Goal: Information Seeking & Learning: Learn about a topic

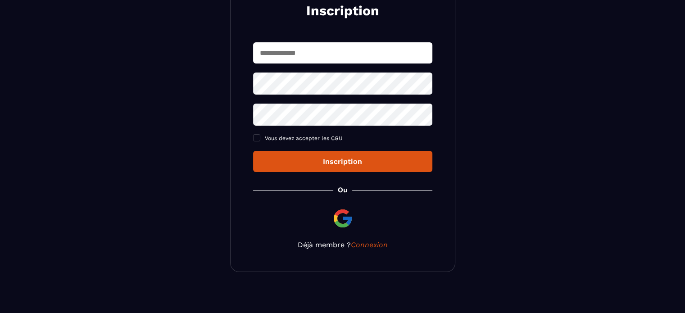
scroll to position [124, 0]
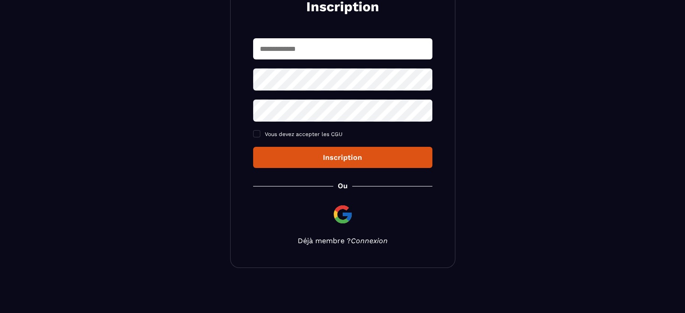
click at [375, 240] on link "Connexion" at bounding box center [369, 240] width 37 height 9
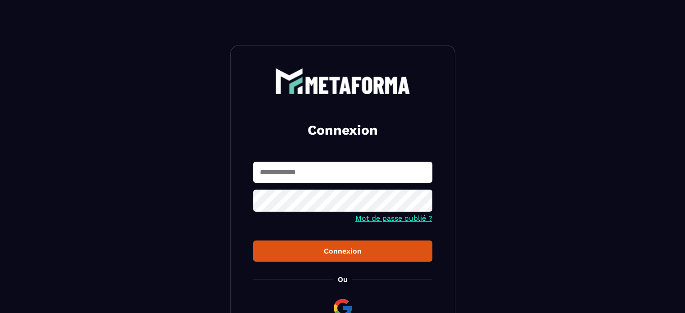
click at [342, 173] on input "text" at bounding box center [342, 172] width 179 height 21
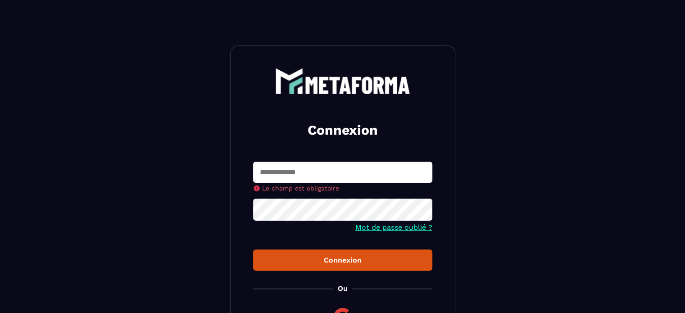
click at [349, 166] on input "text" at bounding box center [342, 172] width 179 height 21
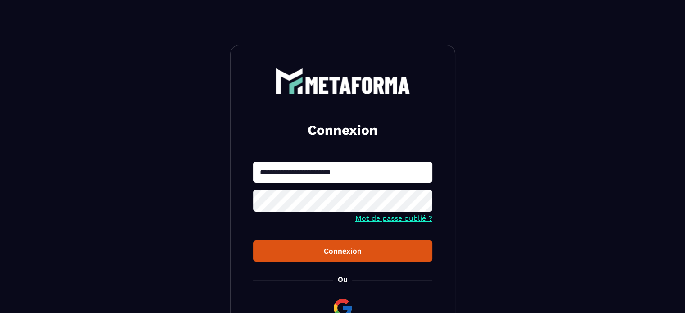
type input "**********"
click at [337, 252] on div "Connexion" at bounding box center [342, 251] width 165 height 9
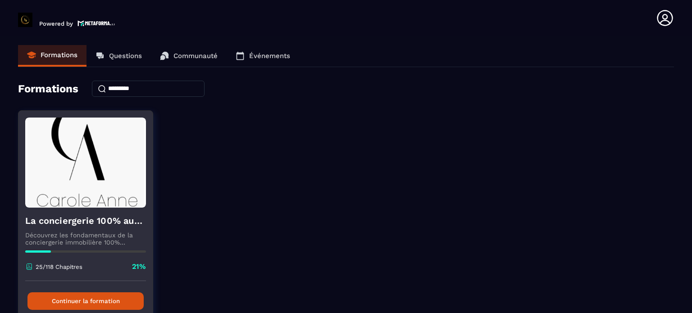
click at [86, 298] on button "Continuer la formation" at bounding box center [85, 301] width 116 height 18
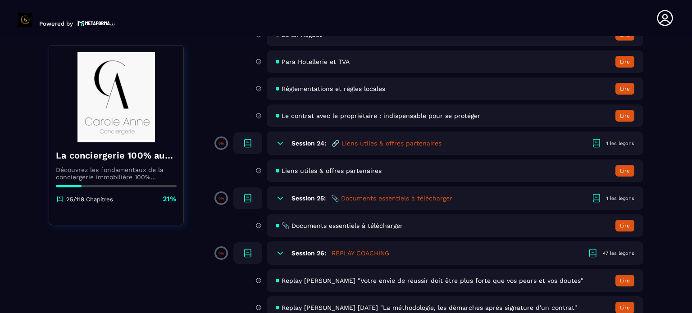
scroll to position [2511, 0]
click at [426, 203] on h5 "📎 Documents essentiels à télécharger" at bounding box center [391, 198] width 121 height 9
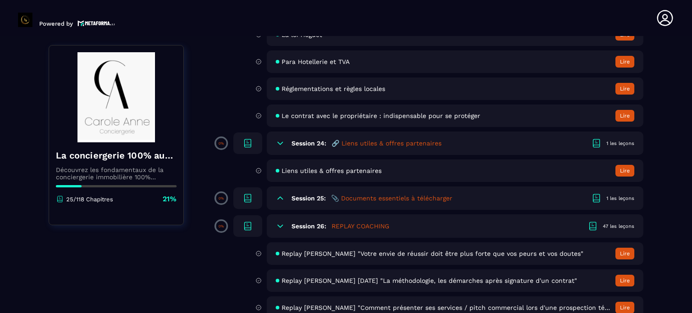
click at [422, 203] on h5 "📎 Documents essentiels à télécharger" at bounding box center [391, 198] width 121 height 9
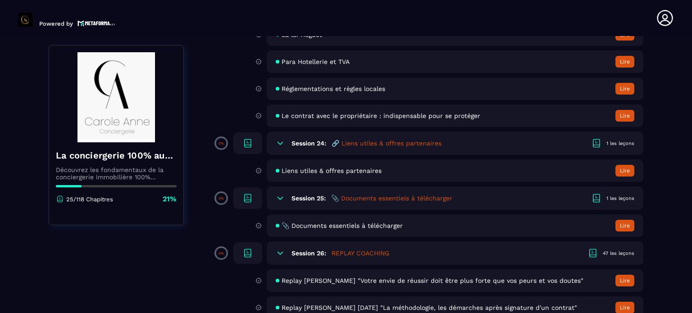
click at [392, 229] on span "📎 Documents essentiels à télécharger" at bounding box center [341, 225] width 121 height 7
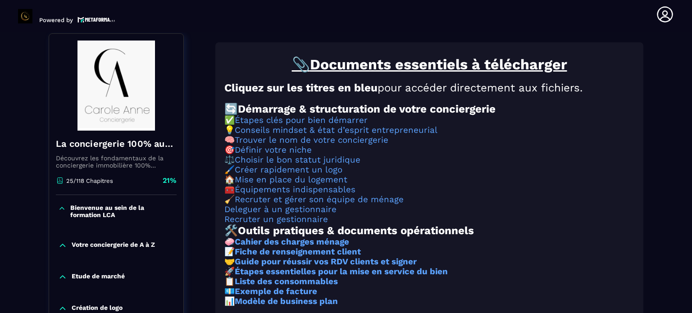
scroll to position [94, 0]
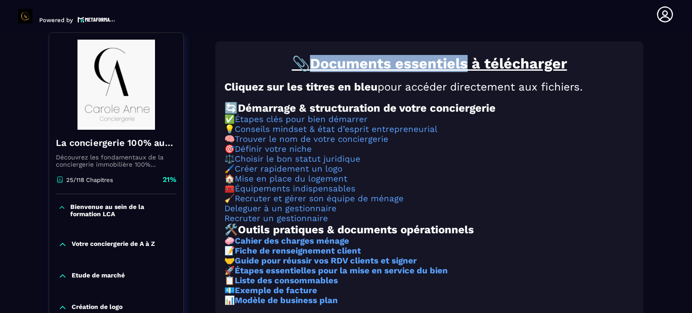
drag, startPoint x: 472, startPoint y: 66, endPoint x: 317, endPoint y: 68, distance: 154.5
click at [317, 68] on u "Documents essentiels à télécharger" at bounding box center [438, 63] width 257 height 17
copy u "Documents essentiels"
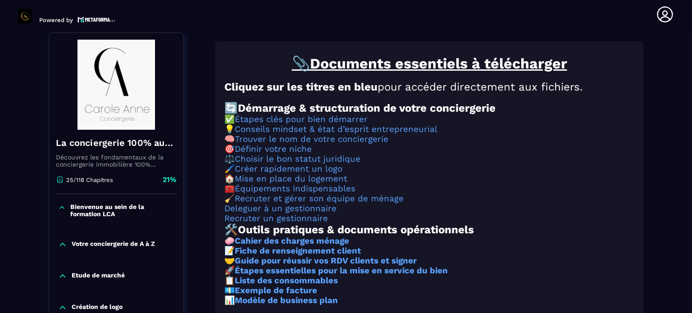
click at [484, 124] on h3 "✅ Étapes clés pour bien démarrer" at bounding box center [429, 119] width 410 height 10
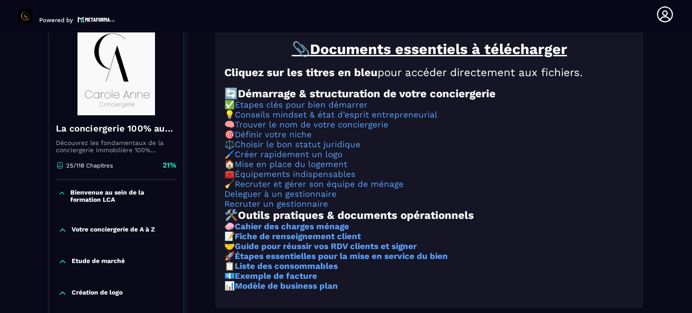
click at [489, 131] on div "📎 Documents essentiels à télécharger Cliquez sur les titres en bleu pour accéde…" at bounding box center [429, 170] width 410 height 259
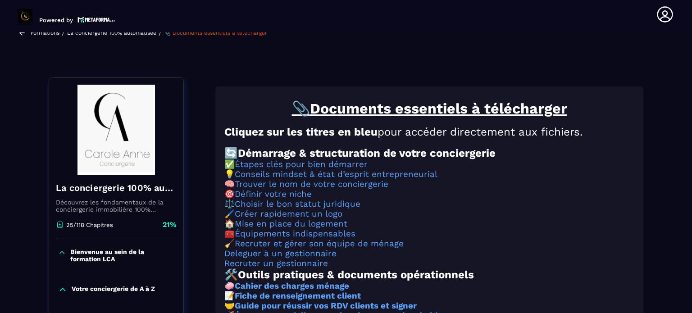
scroll to position [48, 0]
click at [256, 159] on strong "Démarrage & structuration de votre conciergerie" at bounding box center [367, 153] width 258 height 13
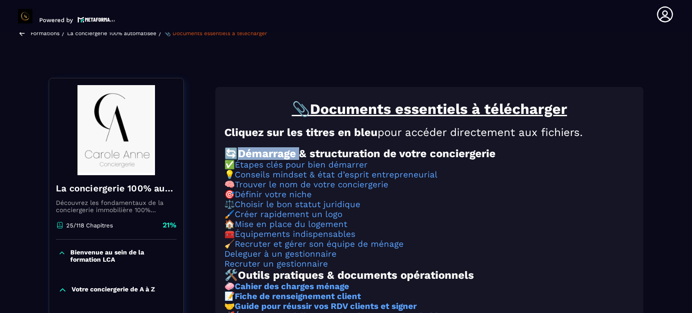
click at [256, 159] on strong "Démarrage & structuration de votre conciergerie" at bounding box center [367, 153] width 258 height 13
click at [270, 158] on strong "Démarrage & structuration de votre conciergerie" at bounding box center [367, 153] width 258 height 13
click at [302, 158] on strong "Démarrage & structuration de votre conciergerie" at bounding box center [367, 153] width 258 height 13
click at [304, 158] on strong "Démarrage & structuration de votre conciergerie" at bounding box center [367, 153] width 258 height 13
click at [334, 159] on strong "Démarrage & structuration de votre conciergerie" at bounding box center [367, 153] width 258 height 13
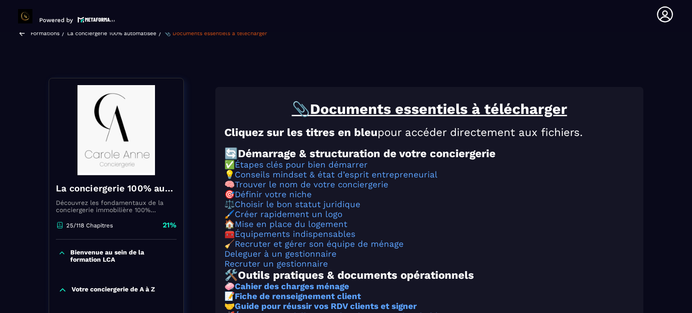
click at [348, 160] on strong "Démarrage & structuration de votre conciergerie" at bounding box center [367, 153] width 258 height 13
click at [373, 160] on strong "Démarrage & structuration de votre conciergerie" at bounding box center [367, 153] width 258 height 13
click at [423, 154] on strong "Démarrage & structuration de votre conciergerie" at bounding box center [367, 153] width 258 height 13
drag, startPoint x: 432, startPoint y: 156, endPoint x: 477, endPoint y: 156, distance: 45.0
click at [435, 156] on strong "Démarrage & structuration de votre conciergerie" at bounding box center [367, 153] width 258 height 13
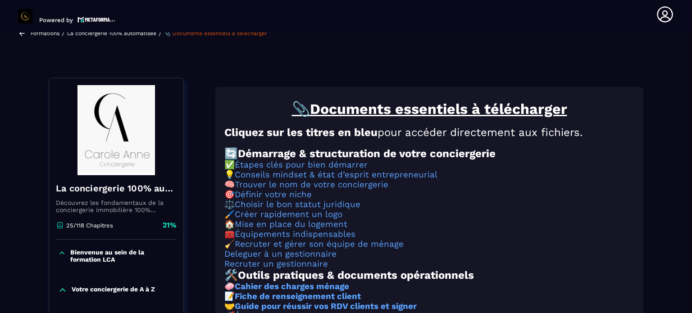
drag, startPoint x: 479, startPoint y: 156, endPoint x: 510, endPoint y: 158, distance: 30.7
click at [480, 156] on strong "Démarrage & structuration de votre conciergerie" at bounding box center [367, 153] width 258 height 13
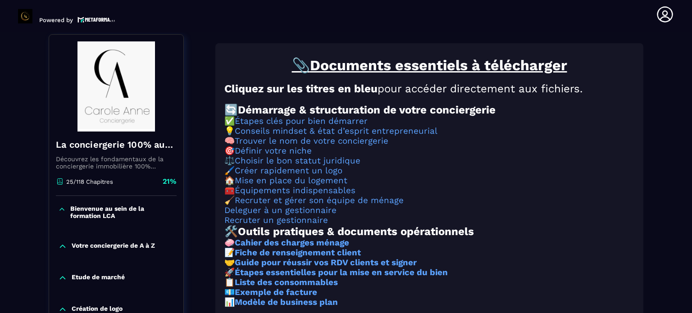
scroll to position [92, 0]
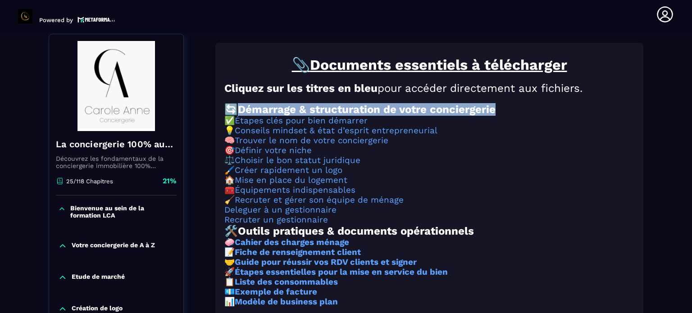
drag, startPoint x: 501, startPoint y: 108, endPoint x: 232, endPoint y: 117, distance: 269.4
click at [232, 116] on h2 "🔄 Démarrage & structuration de votre conciergerie" at bounding box center [429, 109] width 410 height 13
copy h2 "🔄 Démarrage & structuration de votre conciergerie"
click at [308, 126] on link "Étapes clés pour bien démarrer" at bounding box center [301, 121] width 133 height 10
click at [351, 126] on link "Étapes clés pour bien démarrer" at bounding box center [301, 121] width 133 height 10
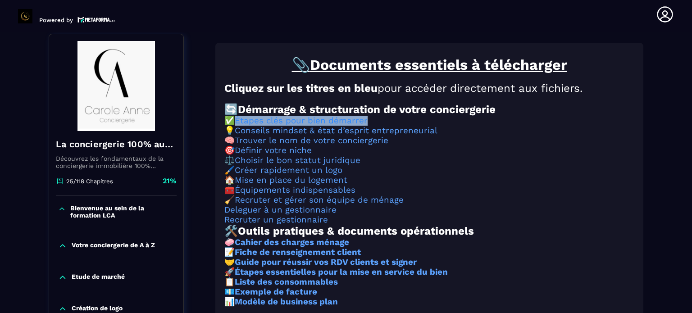
drag, startPoint x: 378, startPoint y: 126, endPoint x: 240, endPoint y: 127, distance: 137.8
click at [240, 126] on h3 "✅ Étapes clés pour bien démarrer" at bounding box center [429, 121] width 410 height 10
copy link "Étapes clés pour bien démarrer"
click at [361, 135] on link "Conseils mindset & état d’esprit entrepreneurial" at bounding box center [336, 131] width 203 height 10
click at [346, 145] on link "Trouver le nom de votre conciergerie" at bounding box center [312, 141] width 154 height 10
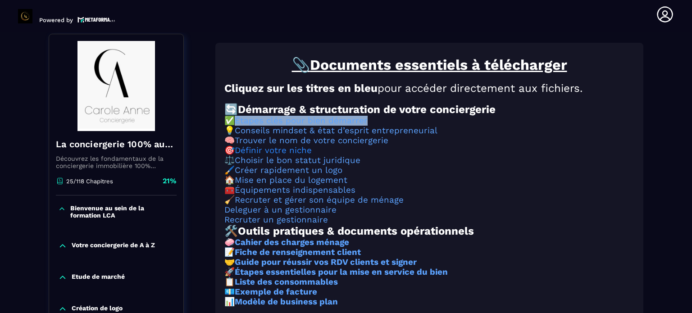
click at [295, 155] on link "Définir votre niche" at bounding box center [273, 150] width 77 height 10
click at [321, 165] on link "Choisir le bon statut juridique" at bounding box center [298, 160] width 126 height 10
click at [339, 175] on link "Créer rapidement un logo" at bounding box center [289, 170] width 108 height 10
click at [326, 185] on link "Mise en place du logement" at bounding box center [291, 180] width 113 height 10
click at [349, 195] on link "Équipements indispensables" at bounding box center [295, 190] width 121 height 10
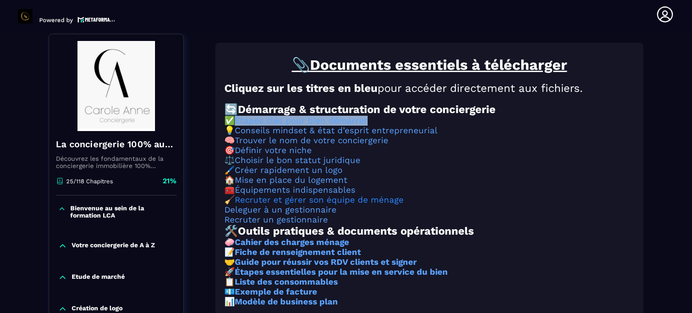
click at [355, 205] on link "Recruter et gérer son équipe de ménage" at bounding box center [319, 200] width 169 height 10
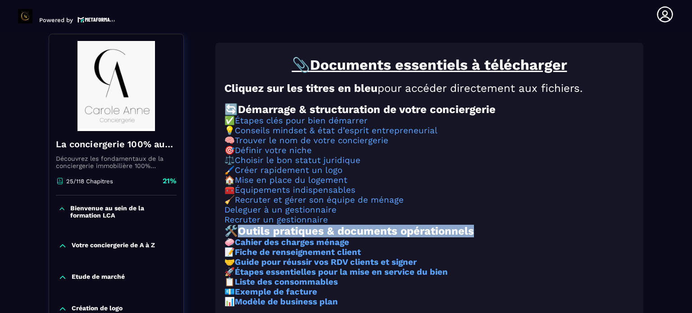
drag, startPoint x: 481, startPoint y: 246, endPoint x: 242, endPoint y: 249, distance: 238.7
click at [242, 237] on h2 "🛠️ Outils pratiques & documents opérationnels" at bounding box center [429, 231] width 410 height 13
copy strong "Outils pratiques & documents opérationnels"
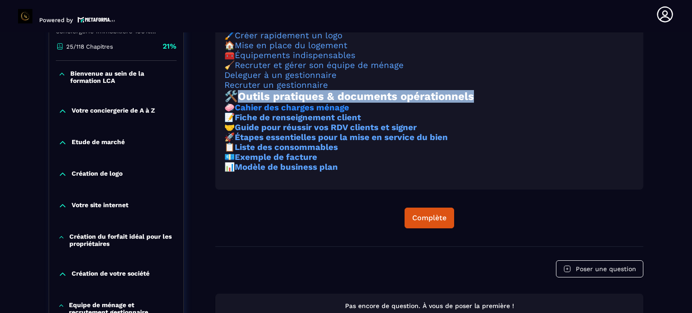
scroll to position [227, 0]
click at [308, 113] on strong "Cahier des charges ménage" at bounding box center [292, 108] width 114 height 10
click at [331, 122] on strong "Fiche de renseignement client" at bounding box center [298, 118] width 126 height 10
click at [345, 132] on strong "Guide pour réussir vos RDV clients et signer" at bounding box center [326, 127] width 182 height 10
click at [324, 132] on strong "Guide pour réussir vos RDV clients et signer" at bounding box center [326, 127] width 182 height 10
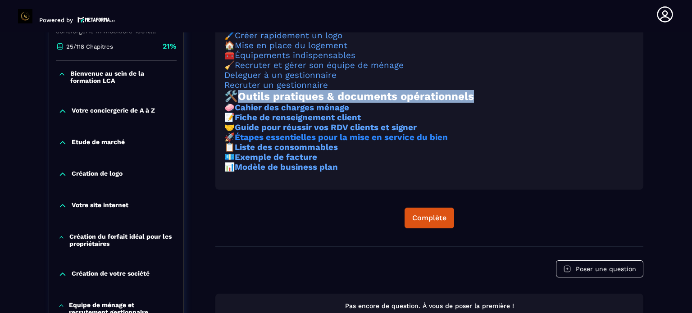
click at [308, 142] on strong "Étapes essentielles pour la mise en service du bien" at bounding box center [341, 137] width 213 height 10
click at [295, 152] on strong "Liste des consommables" at bounding box center [286, 147] width 103 height 10
click at [298, 162] on strong "Exemple de facture" at bounding box center [276, 157] width 82 height 10
click at [319, 172] on strong "Modèle de business plan" at bounding box center [286, 167] width 103 height 10
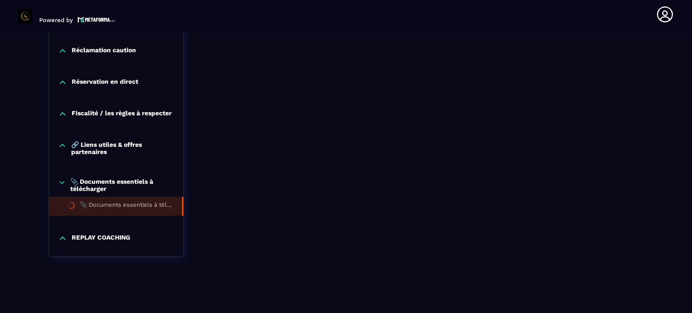
scroll to position [926, 0]
click at [118, 145] on p "🔗 Liens utiles & offres partenaires" at bounding box center [122, 148] width 103 height 14
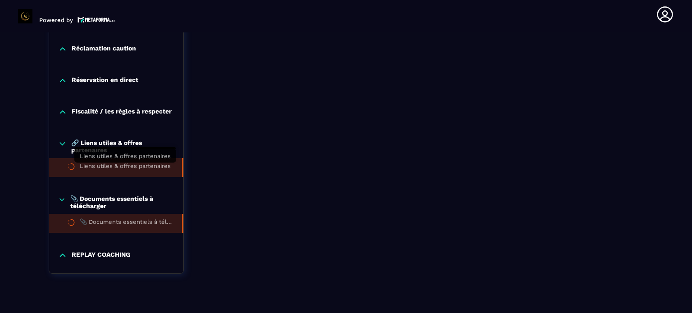
click at [122, 170] on div "Liens utiles & offres partenaires" at bounding box center [125, 168] width 91 height 10
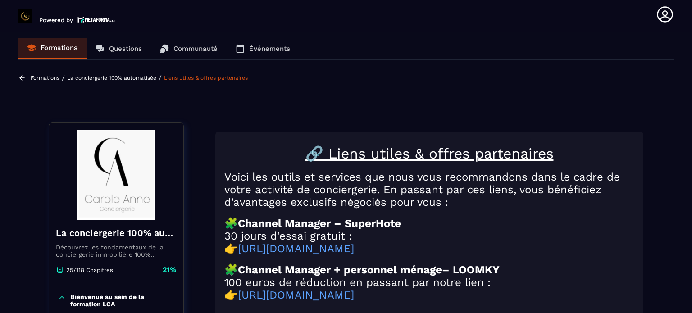
scroll to position [3, 0]
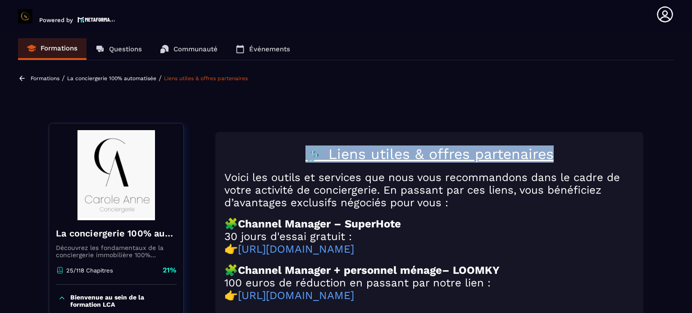
drag, startPoint x: 562, startPoint y: 156, endPoint x: 304, endPoint y: 162, distance: 257.7
click at [304, 162] on h1 "🔗 Liens utiles & offres partenaires" at bounding box center [429, 153] width 410 height 17
copy u "🔗 Liens utiles & offres partenaires"
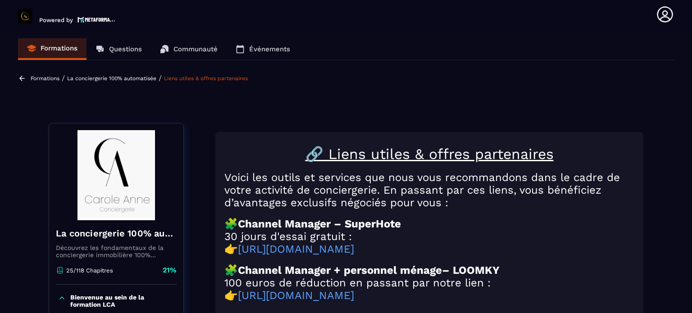
click at [521, 215] on p at bounding box center [429, 213] width 410 height 9
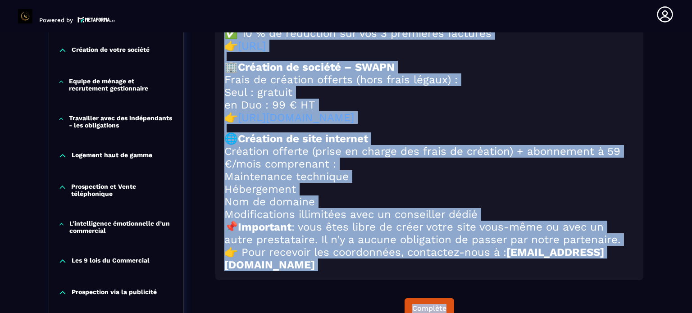
scroll to position [698, 0]
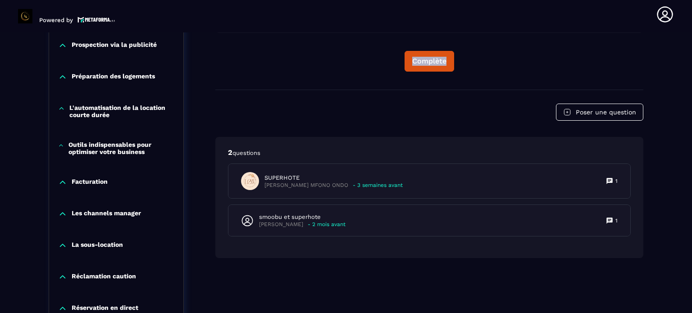
drag, startPoint x: 224, startPoint y: 179, endPoint x: 417, endPoint y: 56, distance: 229.2
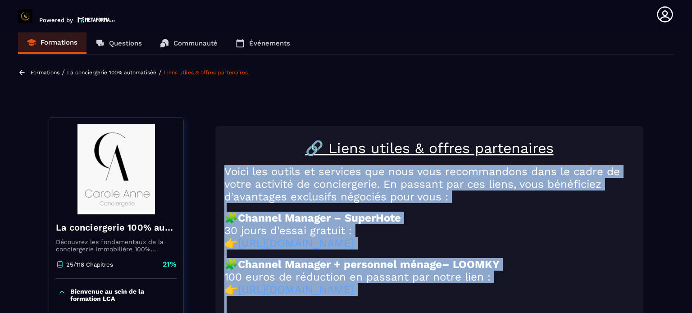
scroll to position [0, 0]
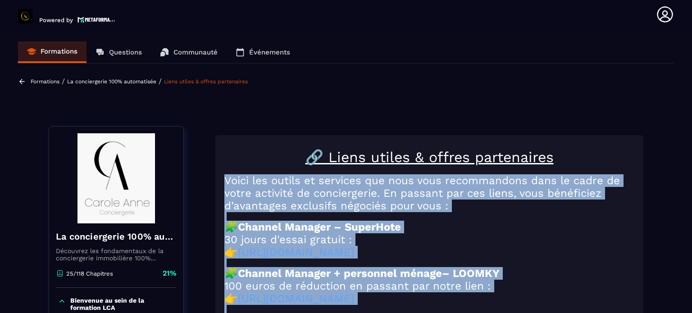
copy div "Lorem ips dolors am consecte adi elit sedd eiusmodtempo inci ut labor et dolor …"
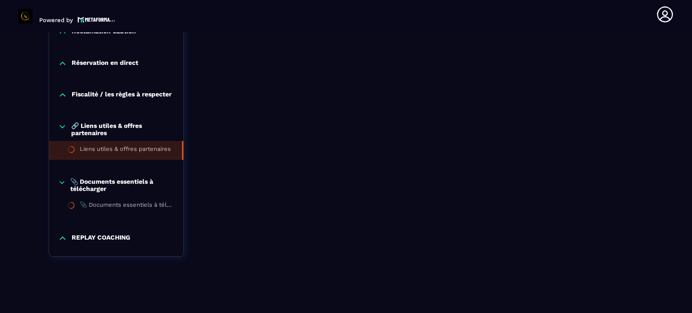
scroll to position [945, 0]
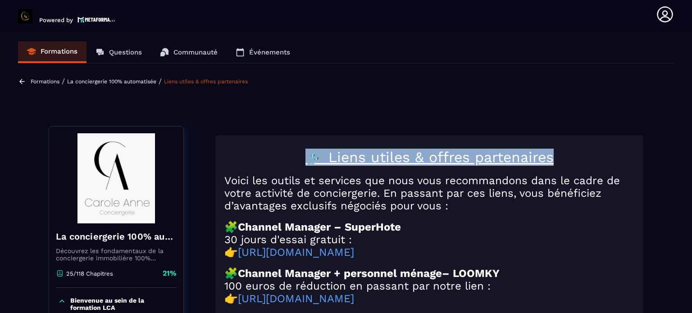
drag, startPoint x: 558, startPoint y: 157, endPoint x: 297, endPoint y: 161, distance: 261.2
click at [297, 161] on h1 "🔗 Liens utiles & offres partenaires" at bounding box center [429, 157] width 410 height 17
copy u "🔗 Liens utiles & offres partenaires"
drag, startPoint x: 563, startPoint y: 159, endPoint x: 328, endPoint y: 165, distance: 234.7
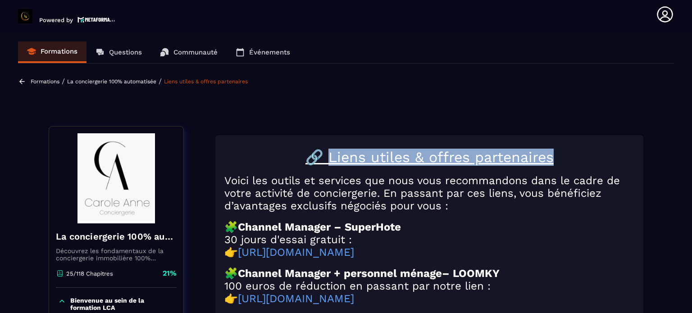
click at [328, 165] on h1 "🔗 Liens utiles & offres partenaires" at bounding box center [429, 157] width 410 height 17
copy u "iens utiles & offres partenaires"
click at [535, 157] on u "🔗 Liens utiles & offres partenaires" at bounding box center [429, 157] width 248 height 17
drag, startPoint x: 565, startPoint y: 160, endPoint x: 305, endPoint y: 165, distance: 260.3
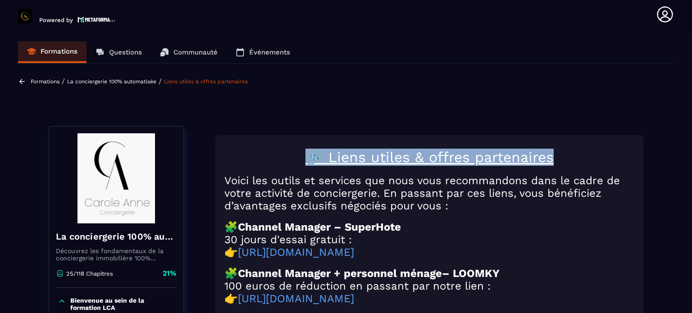
click at [305, 165] on h1 "🔗 Liens utiles & offres partenaires" at bounding box center [429, 157] width 410 height 17
copy u "🔗 Liens utiles & offres partenaires"
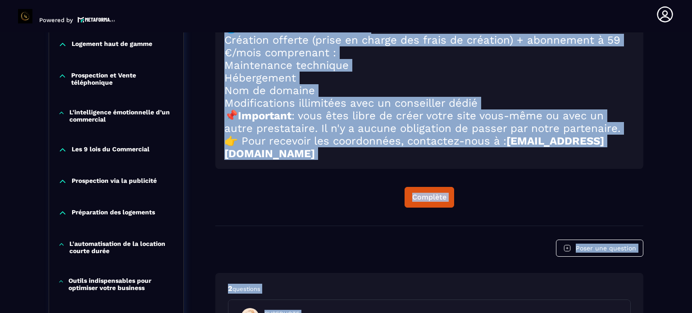
scroll to position [602, 0]
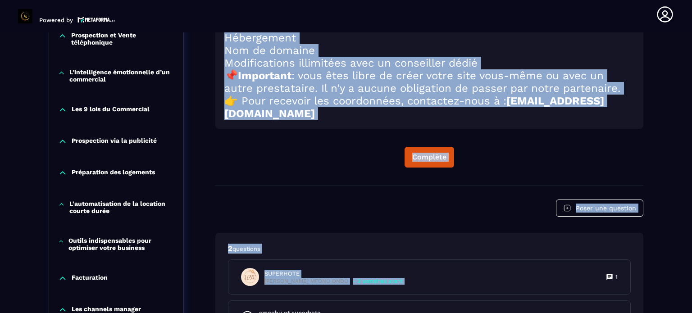
drag, startPoint x: 224, startPoint y: 181, endPoint x: 539, endPoint y: 157, distance: 315.7
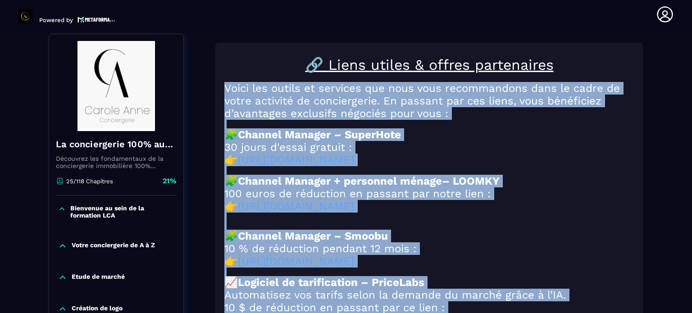
scroll to position [0, 0]
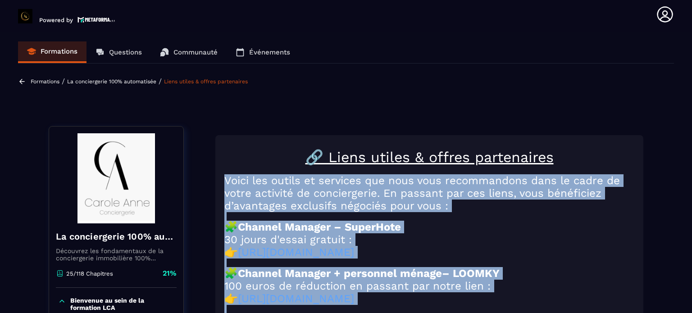
click at [120, 198] on img at bounding box center [116, 178] width 121 height 90
click at [123, 174] on img at bounding box center [116, 178] width 121 height 90
click at [99, 84] on p "La conciergerie 100% automatisée" at bounding box center [111, 81] width 89 height 6
